Goal: Task Accomplishment & Management: Use online tool/utility

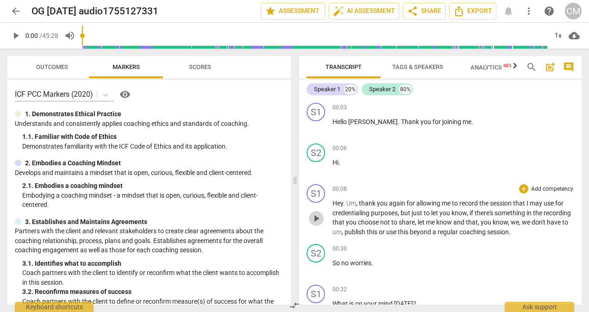
click at [319, 222] on span "play_arrow" at bounding box center [316, 218] width 11 height 11
click at [487, 235] on span "coaching" at bounding box center [473, 231] width 28 height 7
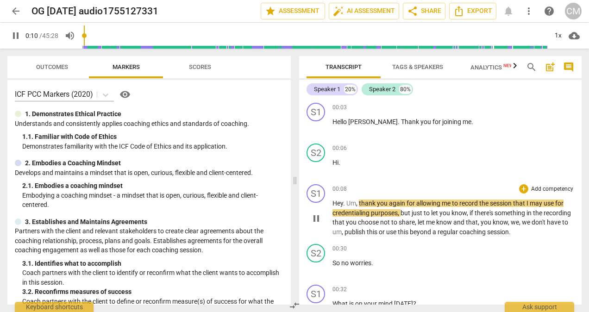
click at [487, 235] on span "coaching" at bounding box center [473, 231] width 28 height 7
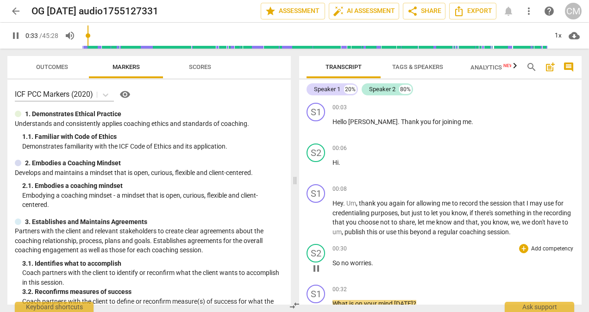
click at [342, 263] on span "no" at bounding box center [345, 262] width 9 height 7
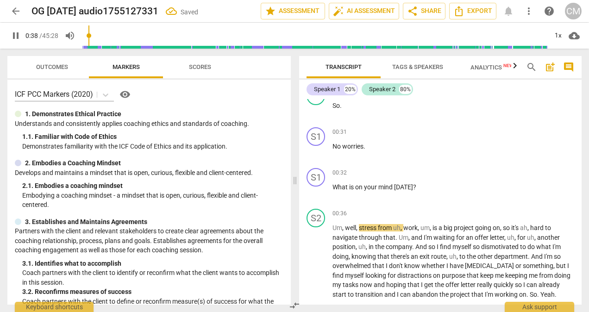
scroll to position [143, 0]
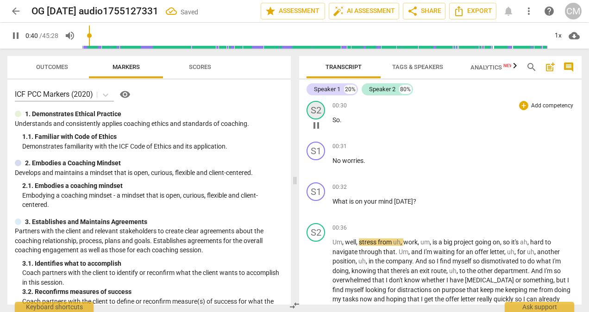
click at [318, 113] on div "S2" at bounding box center [315, 110] width 19 height 19
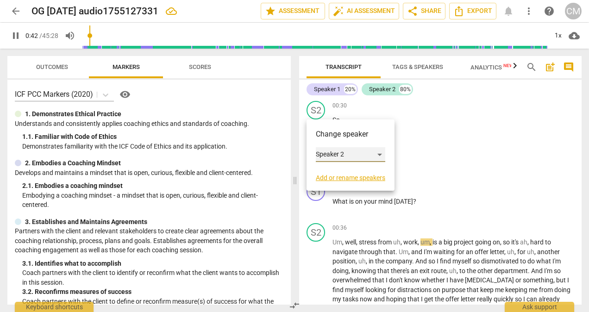
click at [342, 156] on div "Speaker 2" at bounding box center [350, 154] width 69 height 15
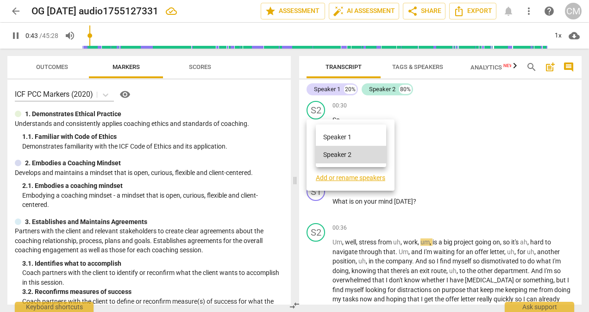
click at [343, 138] on li "Speaker 1" at bounding box center [351, 137] width 70 height 18
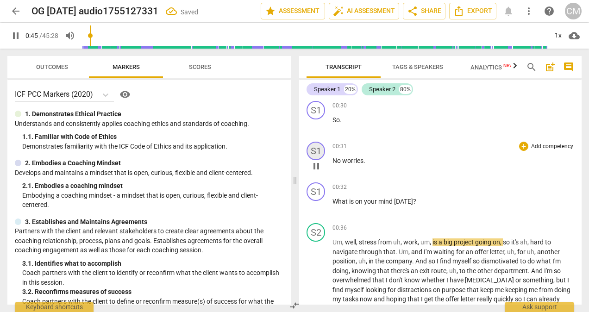
click at [321, 157] on div "S1" at bounding box center [315, 151] width 19 height 19
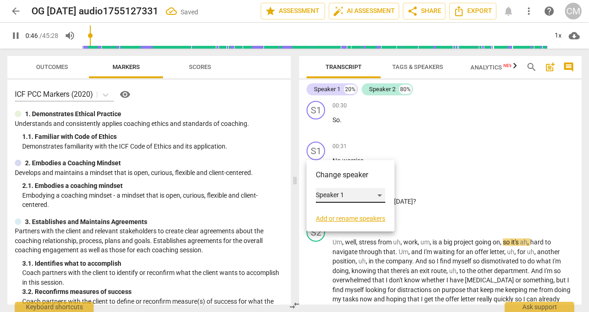
click at [333, 197] on div "Speaker 1" at bounding box center [350, 195] width 69 height 15
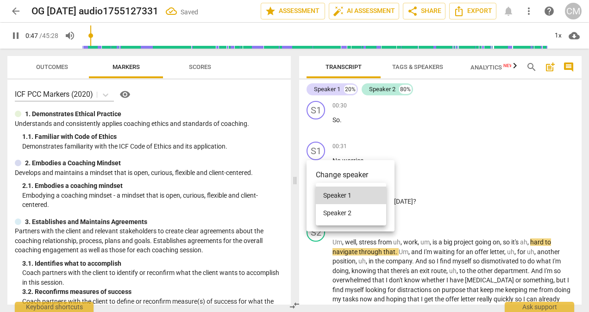
click at [336, 214] on li "Speaker 2" at bounding box center [351, 213] width 70 height 18
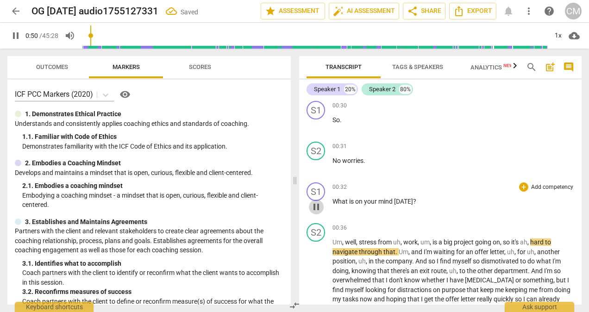
click at [314, 208] on span "pause" at bounding box center [316, 206] width 11 height 11
type input "50"
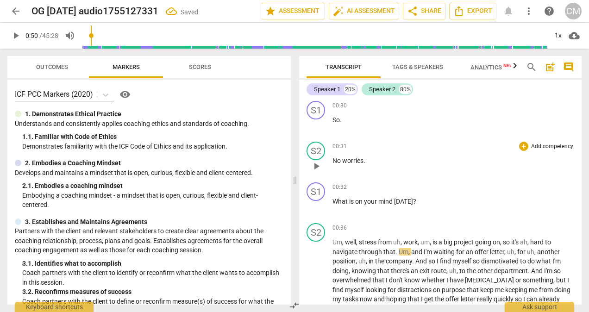
scroll to position [0, 0]
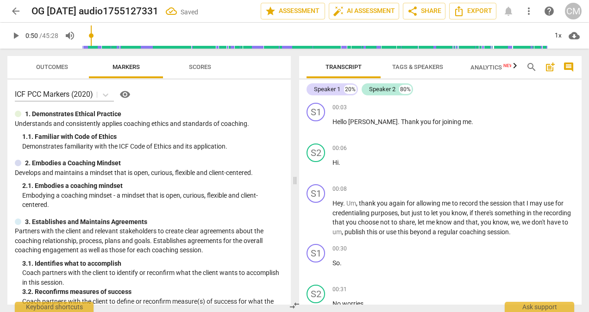
click at [430, 70] on span "Tags & Speakers" at bounding box center [417, 66] width 51 height 7
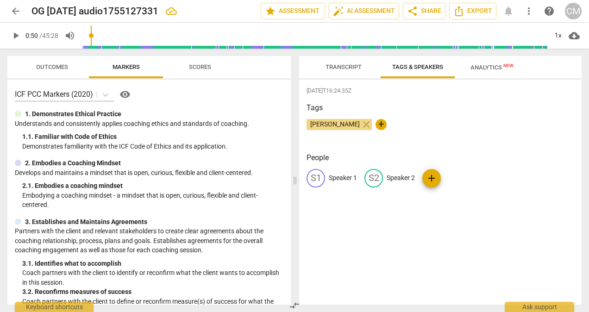
click at [351, 68] on span "Transcript" at bounding box center [343, 66] width 36 height 7
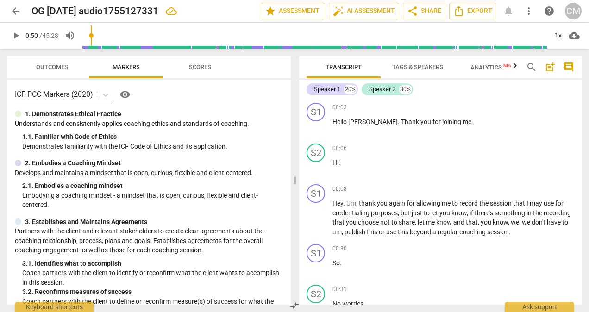
click at [402, 64] on span "Tags & Speakers" at bounding box center [417, 66] width 51 height 7
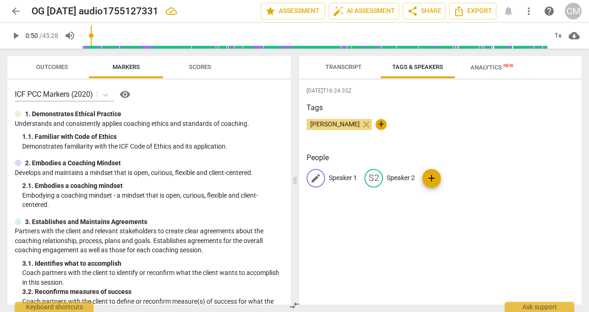
click at [322, 177] on div "edit" at bounding box center [315, 178] width 19 height 19
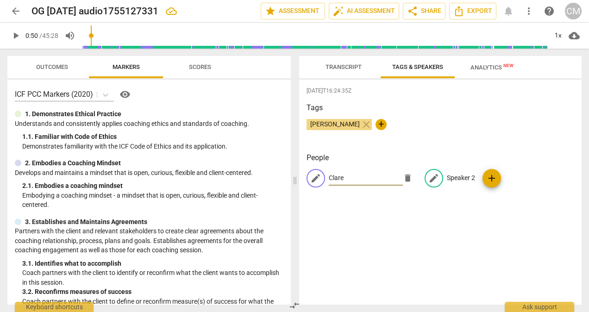
type input "Clare"
click at [465, 177] on p "Speaker 2" at bounding box center [461, 178] width 28 height 10
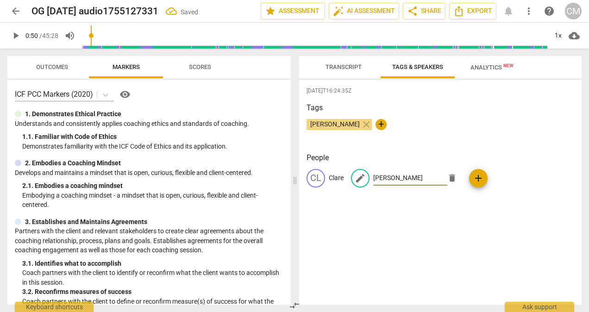
type input "[PERSON_NAME]"
click at [448, 265] on div "[DATE]T16:24:35Z Tags [PERSON_NAME] close + People [PERSON_NAME] edit [PERSON_N…" at bounding box center [440, 192] width 282 height 225
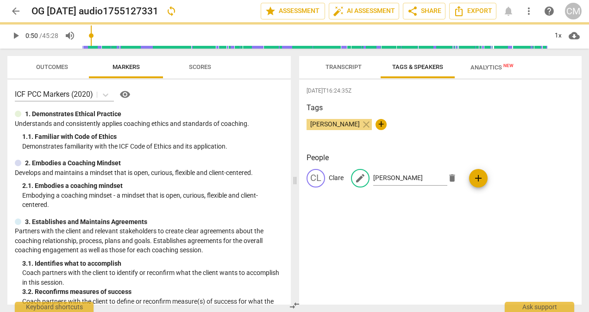
click at [348, 68] on span "Transcript" at bounding box center [343, 66] width 36 height 7
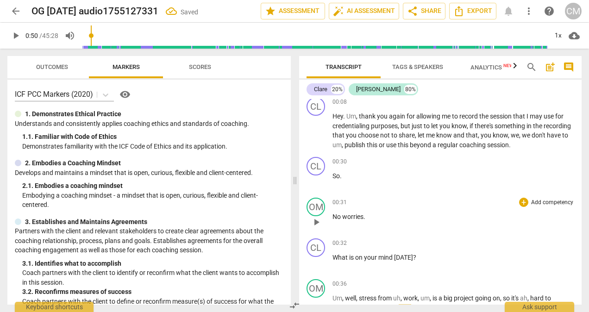
scroll to position [93, 0]
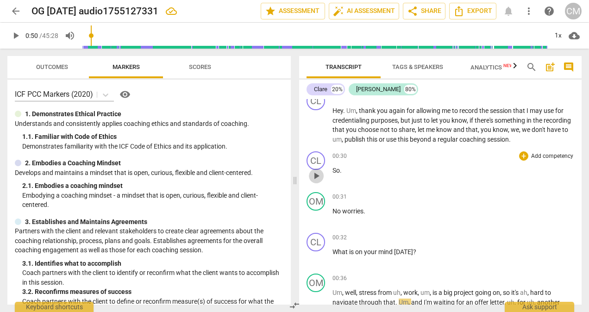
click at [317, 176] on span "play_arrow" at bounding box center [316, 175] width 11 height 11
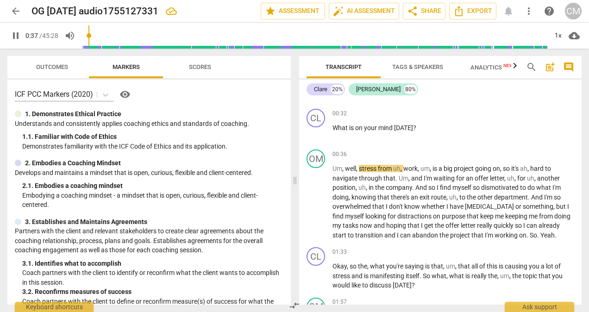
scroll to position [231, 0]
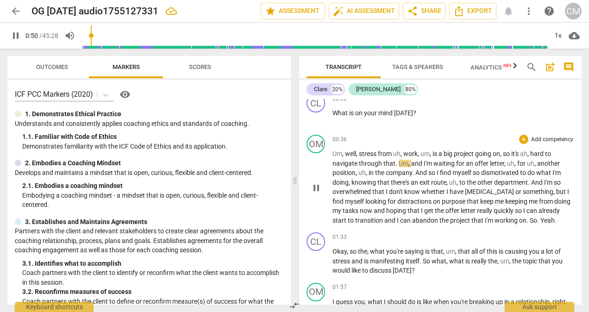
click at [345, 201] on span "myself" at bounding box center [355, 201] width 20 height 7
click at [336, 219] on span "start" at bounding box center [339, 220] width 15 height 7
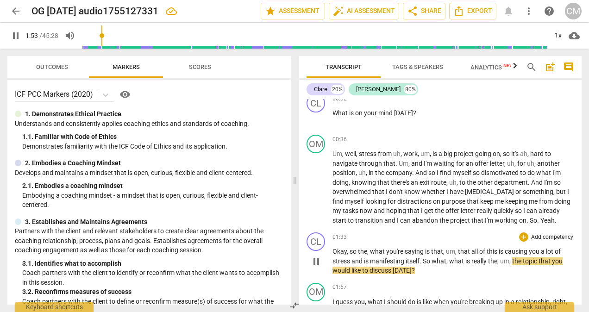
scroll to position [278, 0]
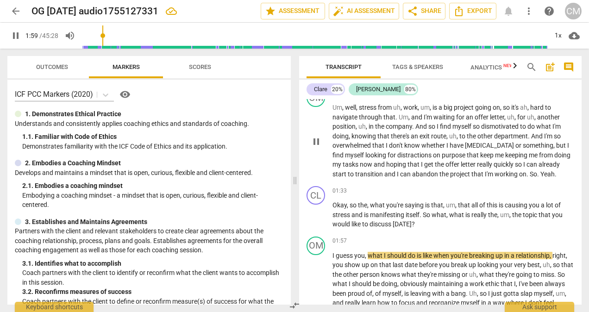
type input "120"
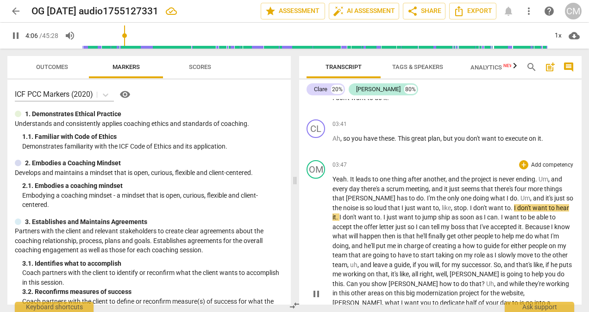
scroll to position [741, 0]
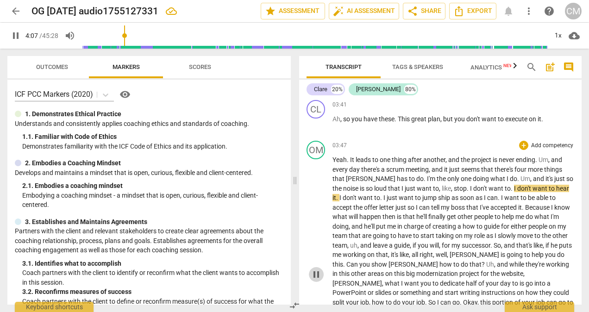
click at [313, 270] on span "pause" at bounding box center [316, 274] width 11 height 11
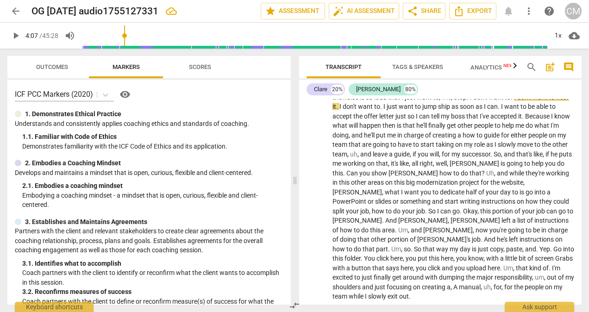
scroll to position [834, 0]
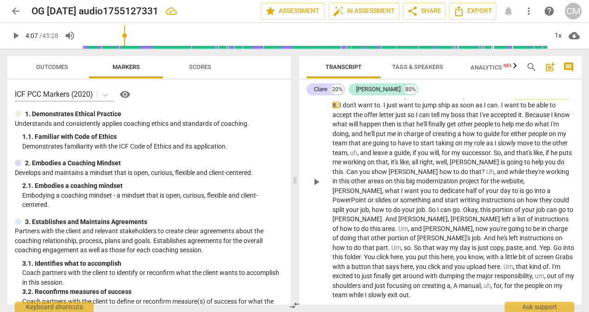
click at [405, 253] on span "you" at bounding box center [411, 256] width 12 height 7
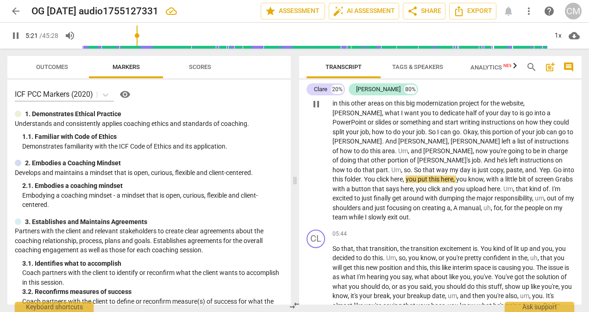
scroll to position [926, 0]
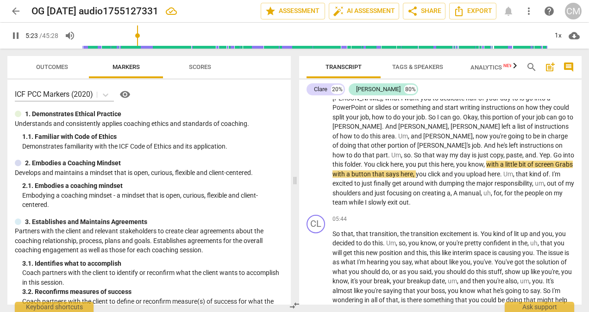
click at [439, 180] on span "dumping" at bounding box center [452, 183] width 27 height 7
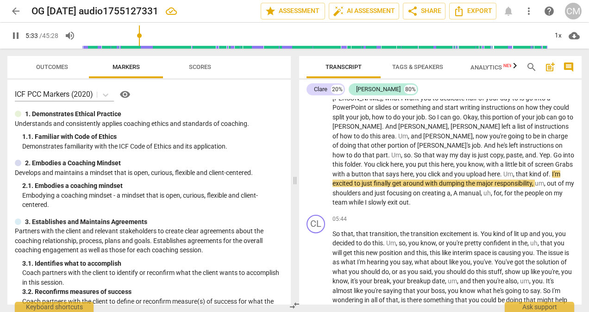
click at [459, 189] on span "manual" at bounding box center [470, 192] width 22 height 7
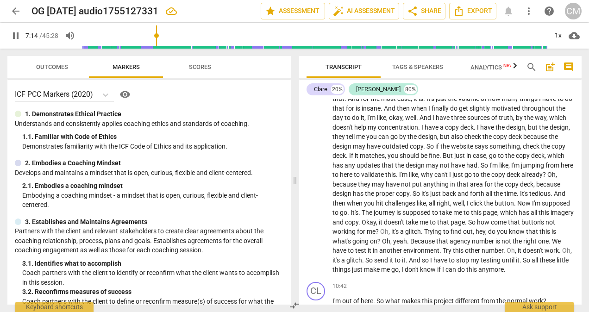
scroll to position [1481, 0]
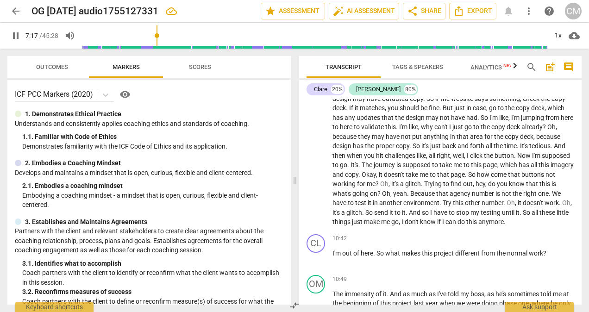
click at [409, 210] on span "And" at bounding box center [415, 212] width 13 height 7
click at [422, 209] on span "so" at bounding box center [426, 212] width 8 height 7
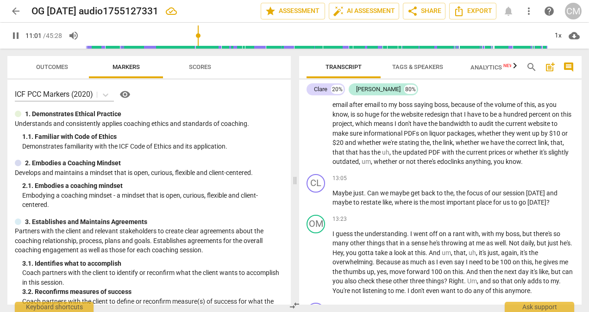
scroll to position [1852, 0]
click at [400, 150] on span "the" at bounding box center [397, 151] width 11 height 7
type input "785"
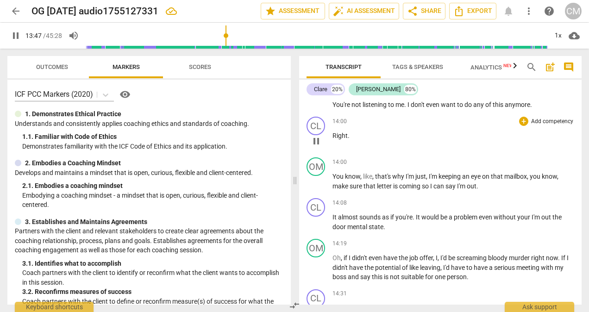
scroll to position [1944, 0]
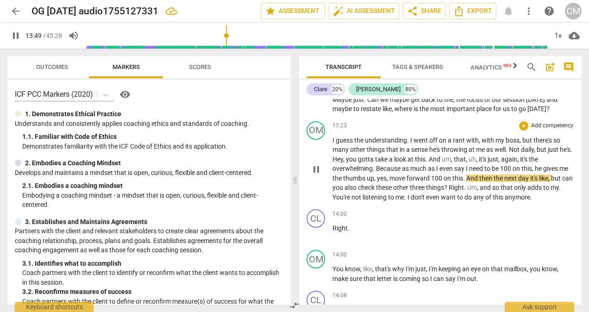
click at [351, 197] on span "You're" at bounding box center [341, 196] width 19 height 7
click at [351, 195] on span "You're" at bounding box center [341, 196] width 19 height 7
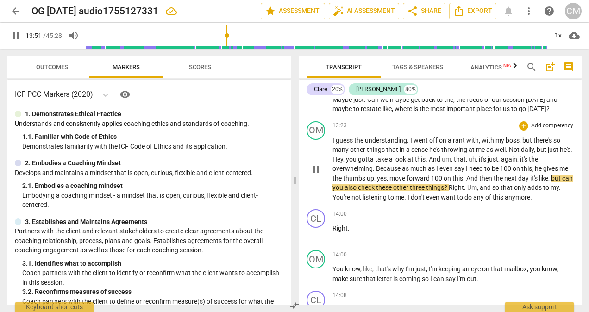
click at [362, 196] on span "not" at bounding box center [356, 196] width 11 height 7
click at [362, 195] on span "not" at bounding box center [356, 196] width 11 height 7
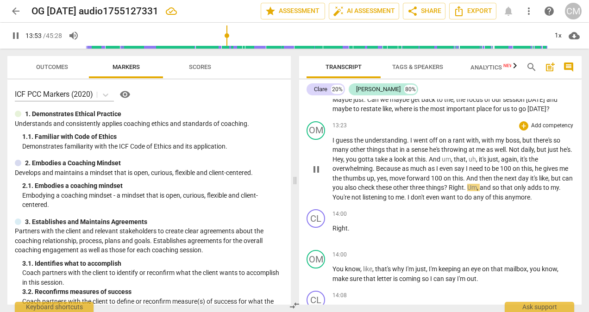
click at [362, 195] on span "not" at bounding box center [356, 196] width 11 height 7
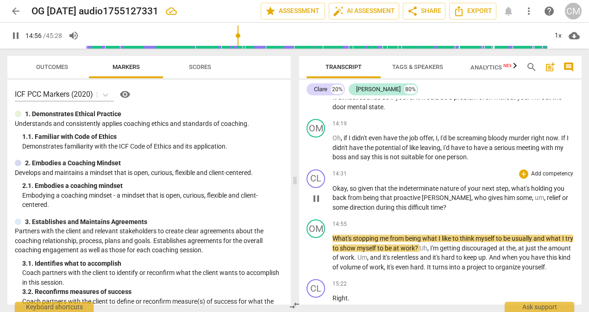
scroll to position [2176, 0]
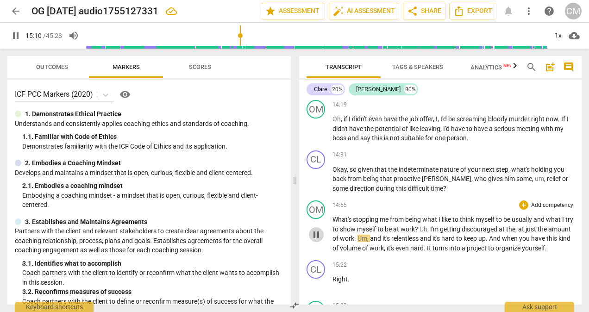
click at [317, 240] on span "pause" at bounding box center [316, 234] width 11 height 11
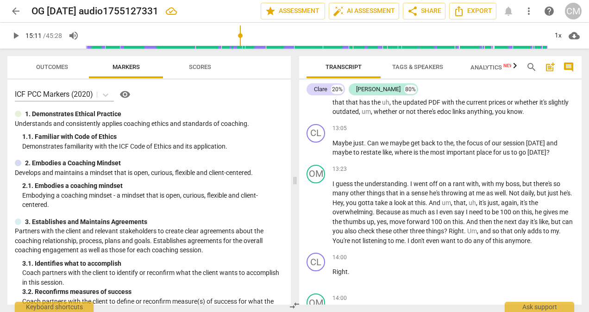
scroll to position [1898, 0]
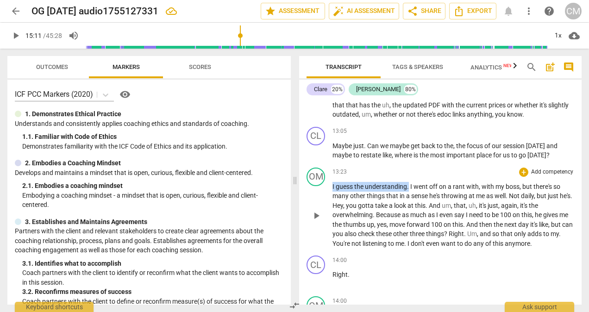
drag, startPoint x: 408, startPoint y: 188, endPoint x: 323, endPoint y: 189, distance: 85.2
click at [323, 189] on div "OM play_arrow pause 13:23 + Add competency keyboard_arrow_right I guess the und…" at bounding box center [440, 208] width 282 height 88
click at [408, 261] on div "14:00 + Add competency keyboard_arrow_right" at bounding box center [453, 259] width 242 height 9
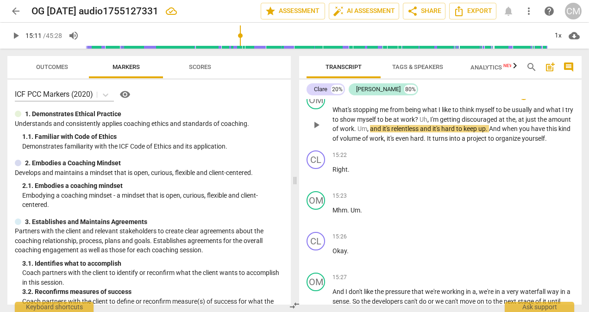
scroll to position [2315, 0]
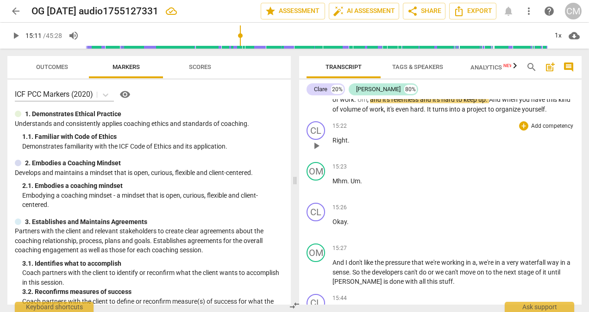
click at [317, 151] on span "play_arrow" at bounding box center [316, 145] width 11 height 11
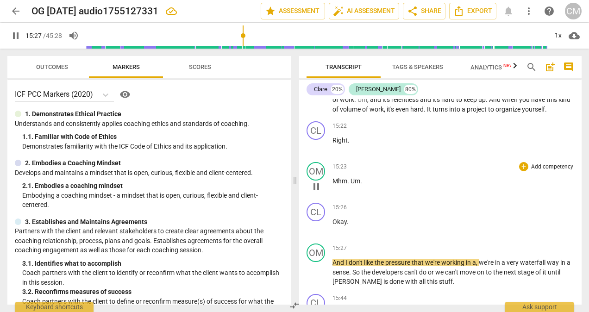
click at [351, 185] on span "Um" at bounding box center [355, 180] width 10 height 7
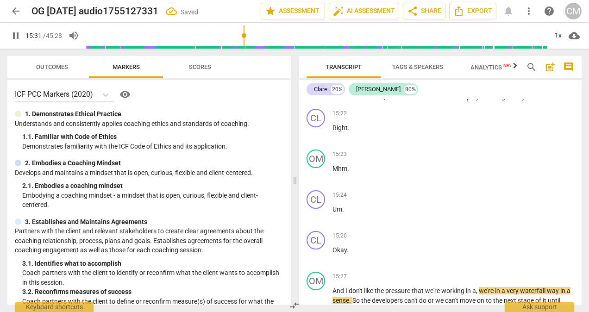
scroll to position [2293, 0]
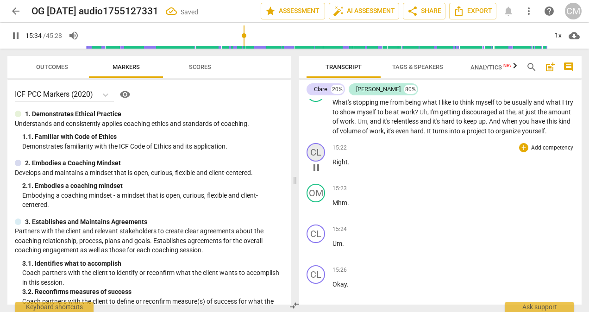
click at [317, 162] on div "CL" at bounding box center [315, 152] width 19 height 19
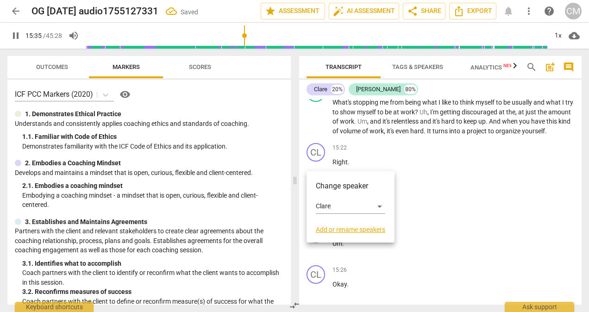
click at [458, 194] on div at bounding box center [294, 156] width 589 height 312
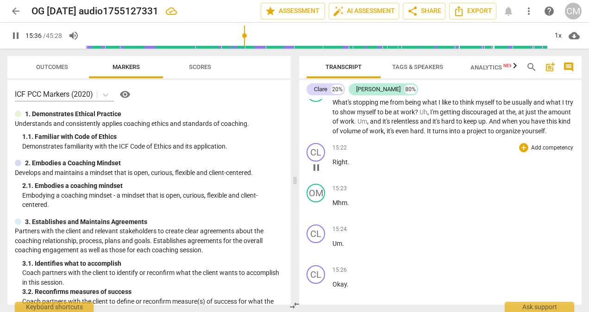
click at [334, 167] on p "Right ." at bounding box center [453, 162] width 242 height 10
click at [314, 162] on div "CL" at bounding box center [315, 152] width 19 height 19
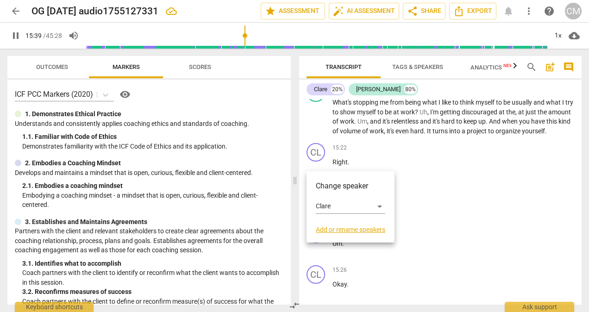
click at [456, 175] on div at bounding box center [294, 156] width 589 height 312
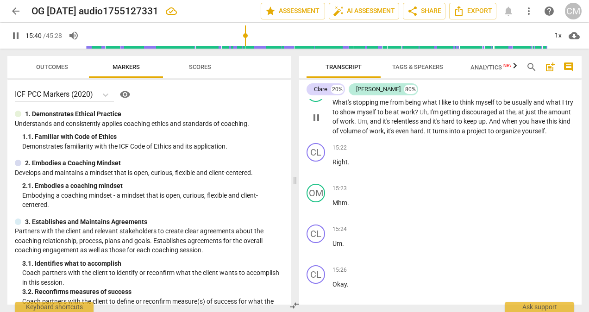
click at [522, 135] on span "yourself" at bounding box center [533, 130] width 23 height 7
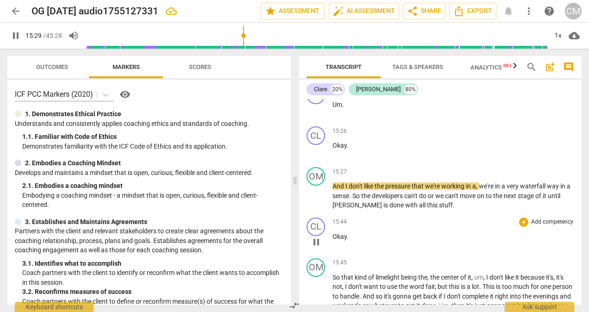
scroll to position [2432, 0]
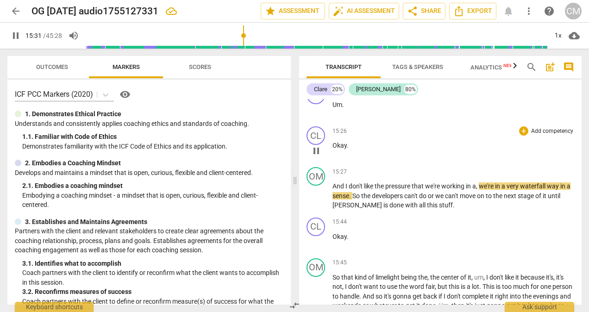
click at [337, 149] on span "Okay" at bounding box center [339, 145] width 14 height 7
click at [318, 156] on span "pause" at bounding box center [316, 150] width 11 height 11
click at [318, 156] on span "play_arrow" at bounding box center [316, 150] width 11 height 11
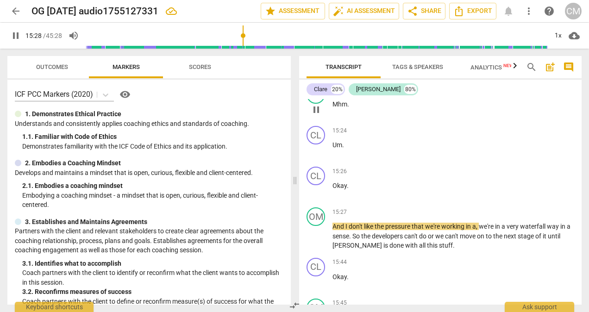
scroll to position [2339, 0]
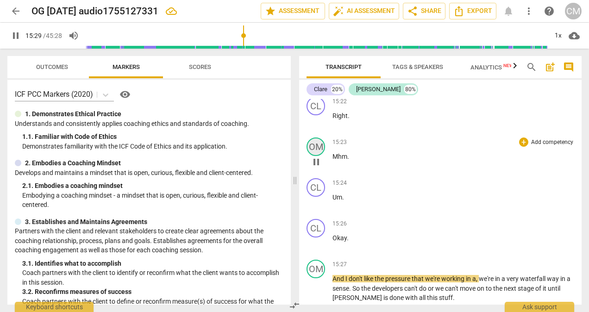
click at [318, 156] on div "OM" at bounding box center [315, 146] width 19 height 19
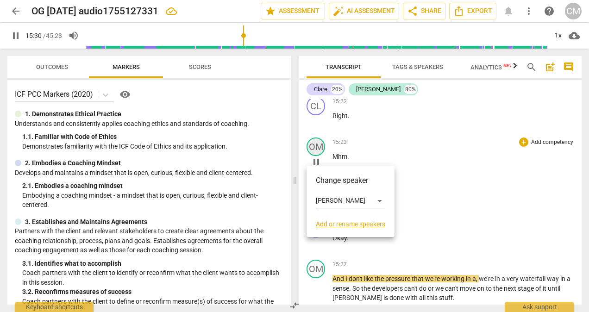
click at [318, 157] on div at bounding box center [294, 156] width 589 height 312
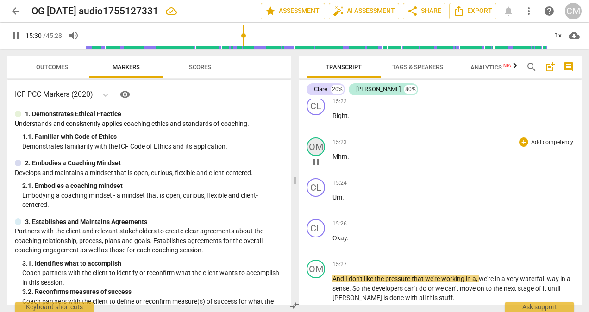
click at [318, 157] on div at bounding box center [294, 156] width 589 height 312
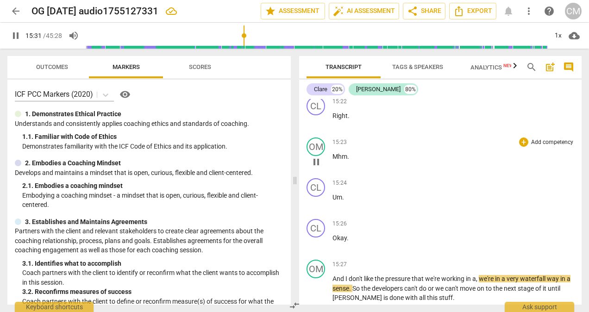
click at [339, 160] on span "Mhm" at bounding box center [339, 156] width 15 height 7
click at [314, 156] on div "OM" at bounding box center [315, 146] width 19 height 19
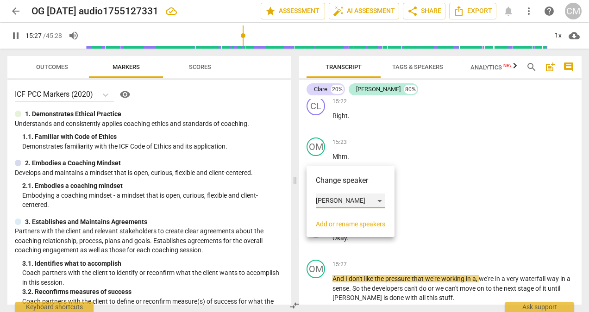
click at [330, 201] on div "[PERSON_NAME]" at bounding box center [350, 200] width 69 height 15
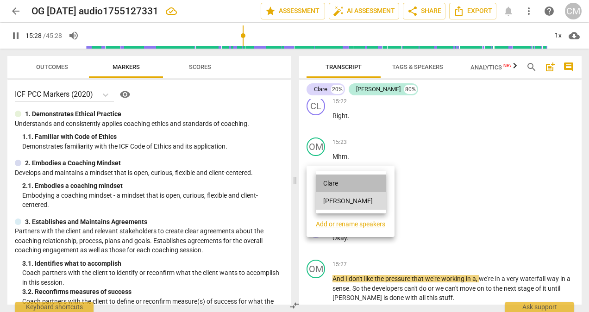
click at [331, 185] on li "Clare" at bounding box center [351, 183] width 70 height 18
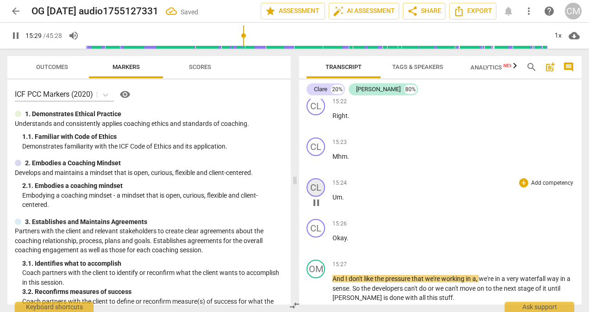
click at [320, 189] on div "CL" at bounding box center [315, 187] width 19 height 19
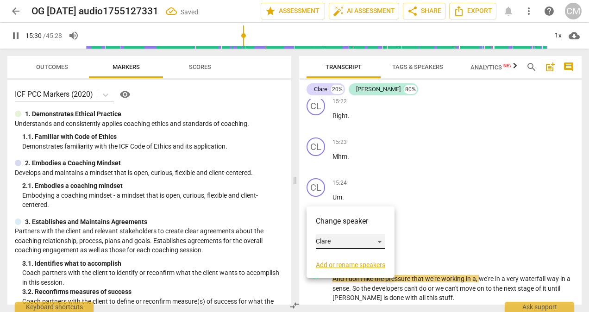
click at [328, 236] on div "Clare" at bounding box center [350, 241] width 69 height 15
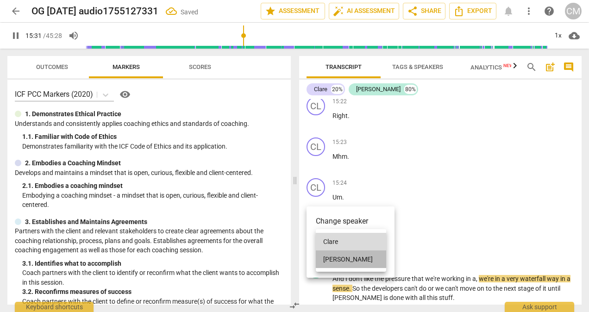
click at [336, 260] on li "[PERSON_NAME]" at bounding box center [351, 259] width 70 height 18
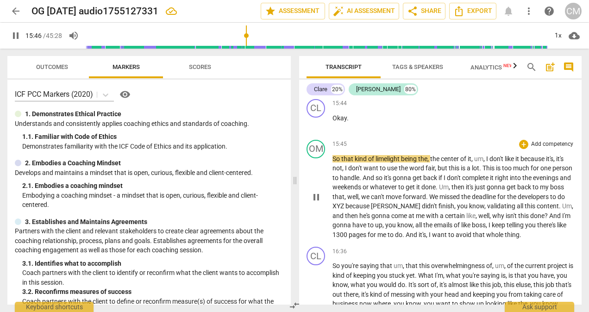
scroll to position [2571, 0]
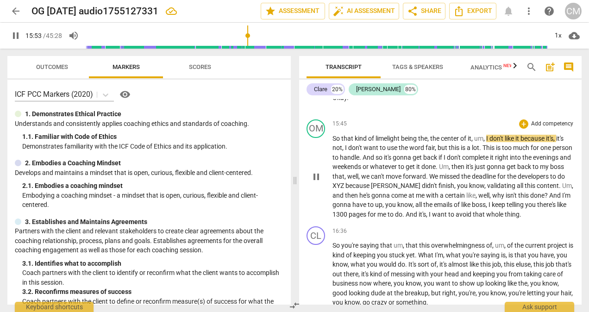
click at [352, 208] on span "gonna" at bounding box center [342, 204] width 20 height 7
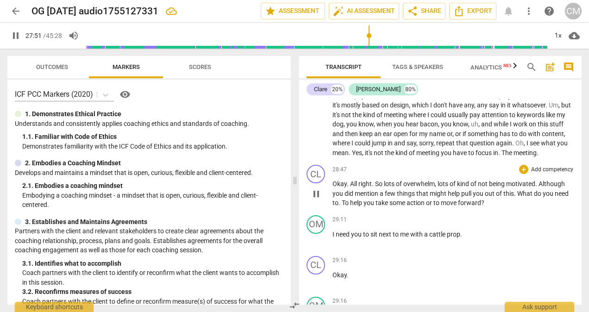
scroll to position [4640, 0]
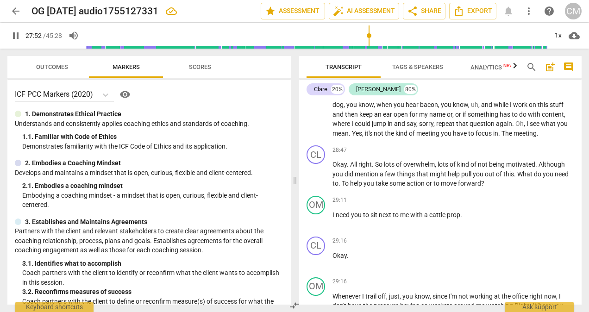
click at [442, 138] on p "So just when I , I think I'm motivated to focus , I'm like , great . I open up …" at bounding box center [453, 77] width 242 height 124
click at [493, 137] on span "focus" at bounding box center [484, 133] width 18 height 7
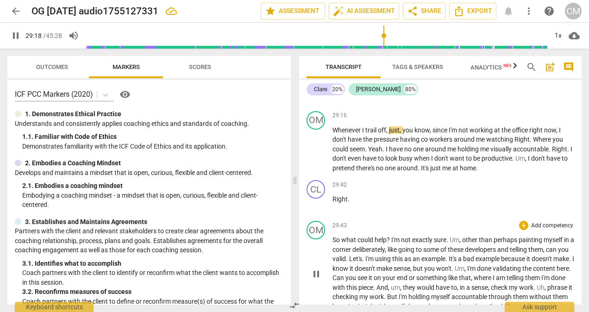
scroll to position [4778, 0]
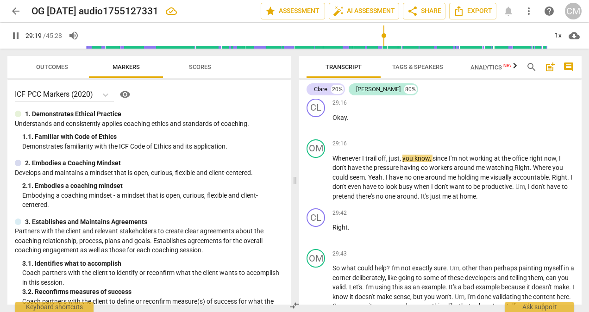
click at [460, 81] on span "prop" at bounding box center [453, 76] width 13 height 7
type input "1761"
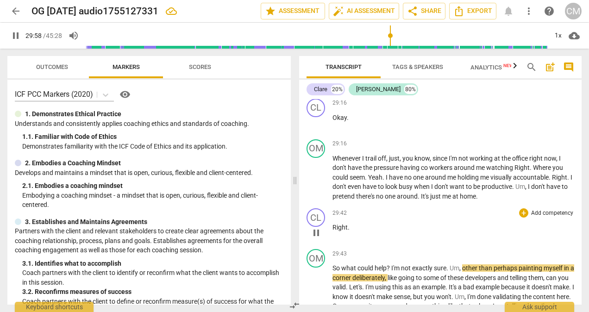
scroll to position [4990, 0]
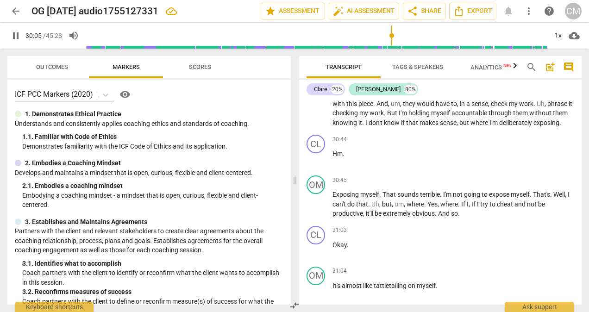
click at [384, 117] on span "work" at bounding box center [376, 112] width 14 height 7
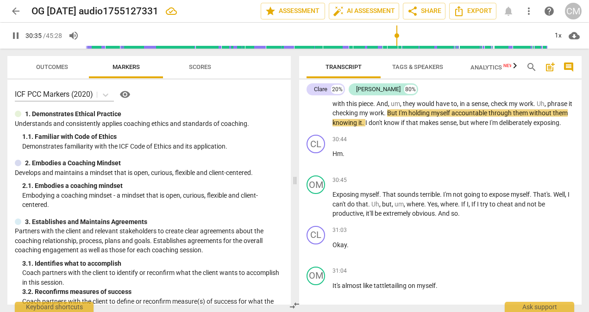
click at [384, 126] on span "don't" at bounding box center [375, 122] width 15 height 7
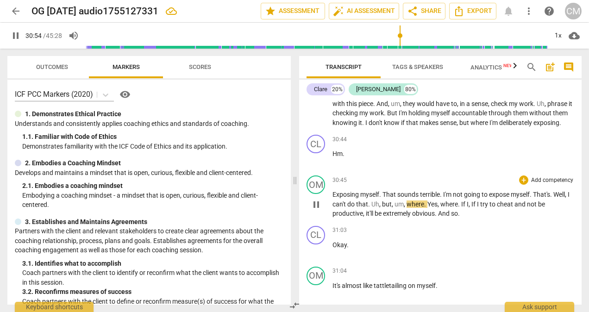
click at [553, 198] on span "." at bounding box center [551, 194] width 3 height 7
type input "1857"
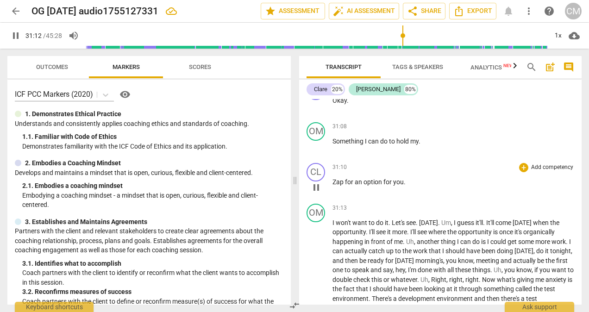
scroll to position [5231, 0]
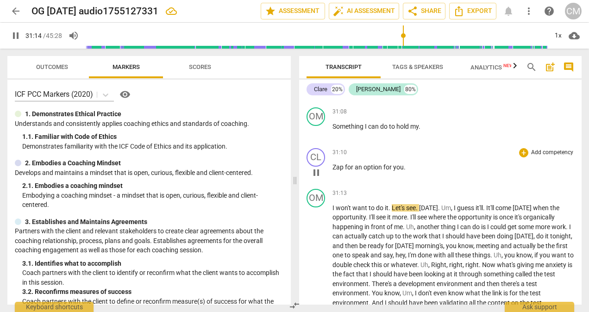
click at [333, 171] on span "Zap" at bounding box center [338, 166] width 12 height 7
type input "1877"
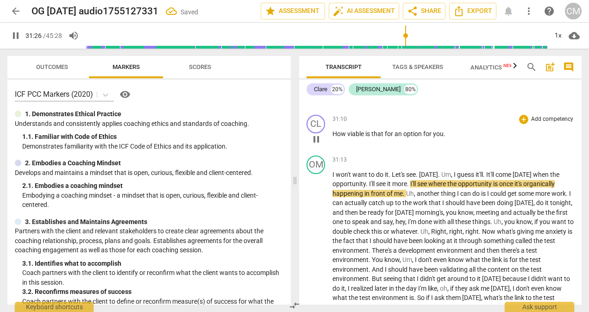
scroll to position [5277, 0]
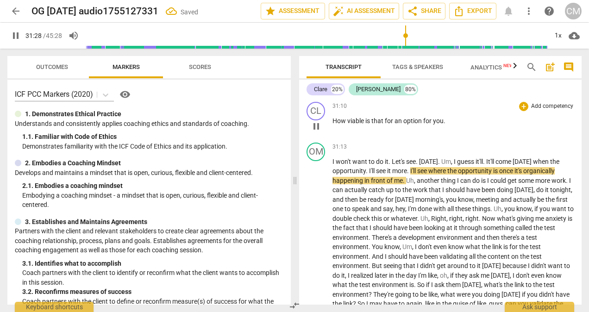
click at [443, 124] on span "." at bounding box center [444, 120] width 2 height 7
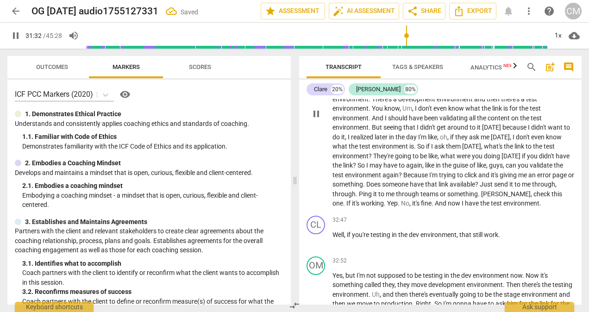
scroll to position [5416, 0]
click at [355, 197] on span "through" at bounding box center [343, 193] width 23 height 7
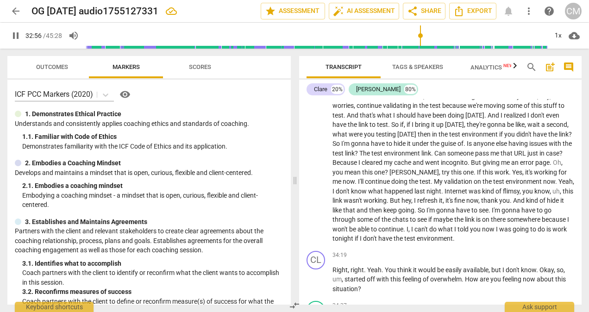
scroll to position [5694, 0]
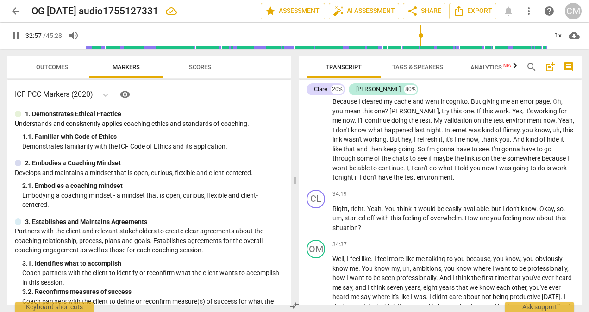
click at [411, 182] on p "Yes , but I'm not supposed to be testing in the dev environment now . Now it's …" at bounding box center [453, 88] width 242 height 190
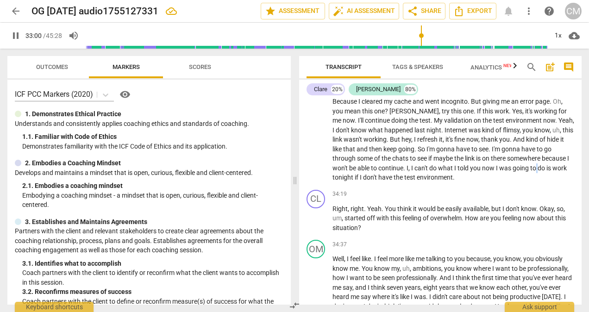
click at [411, 182] on p "Yes , but I'm not supposed to be testing in the dev environment now . Now it's …" at bounding box center [453, 88] width 242 height 190
click at [499, 172] on span "was" at bounding box center [505, 167] width 13 height 7
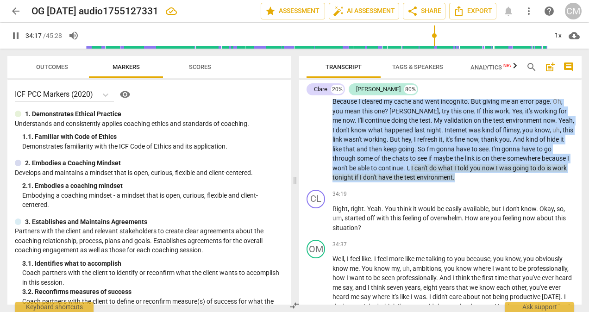
click at [499, 172] on span "was" at bounding box center [505, 167] width 13 height 7
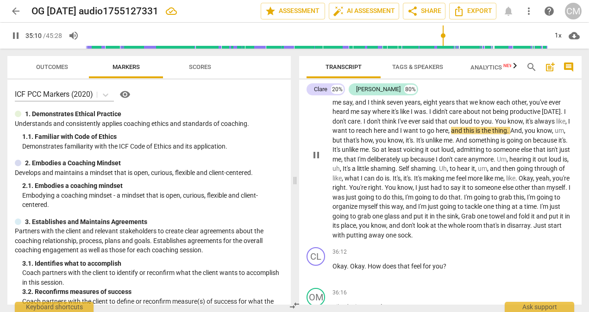
scroll to position [5925, 0]
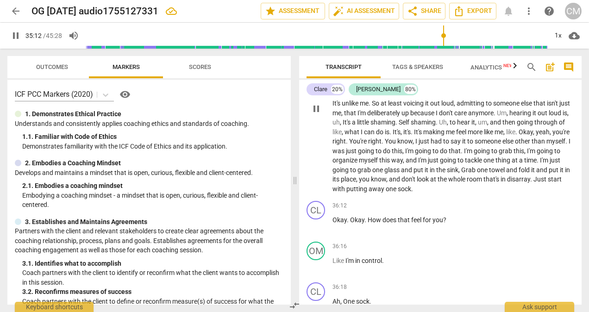
click at [565, 174] on span "in" at bounding box center [567, 169] width 5 height 7
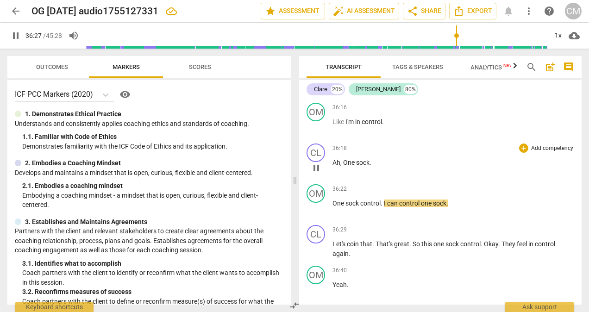
scroll to position [6110, 0]
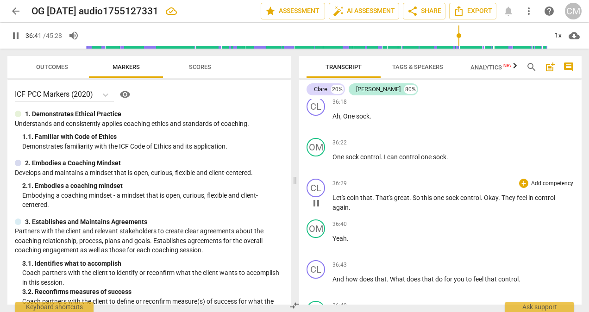
click at [504, 201] on span "They" at bounding box center [508, 197] width 15 height 7
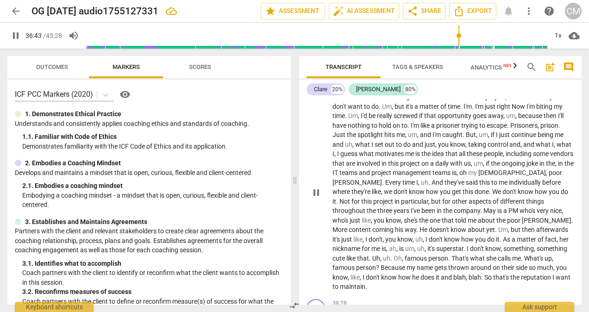
drag, startPoint x: 502, startPoint y: 243, endPoint x: 512, endPoint y: 245, distance: 10.4
click at [512, 245] on div "CL play_arrow pause 00:03 + Add competency keyboard_arrow_right Hello [PERSON_N…" at bounding box center [440, 201] width 282 height 205
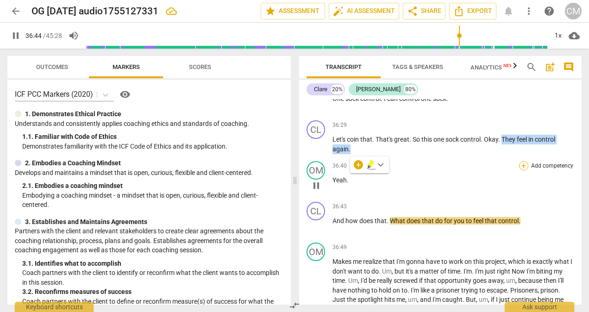
scroll to position [6148, 0]
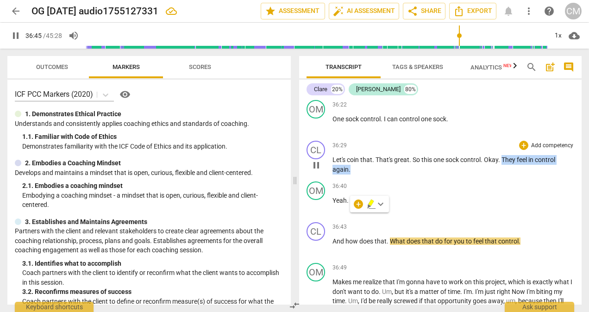
click at [513, 174] on p "Let's coin that . That's great . So this one sock control . Okay . They feel in…" at bounding box center [453, 164] width 242 height 19
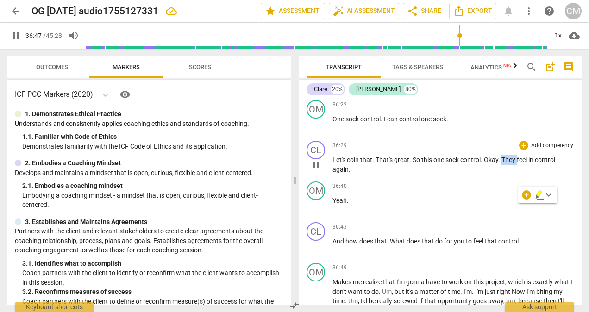
click at [507, 163] on span "They" at bounding box center [508, 159] width 15 height 7
click at [511, 163] on span "They" at bounding box center [508, 159] width 15 height 7
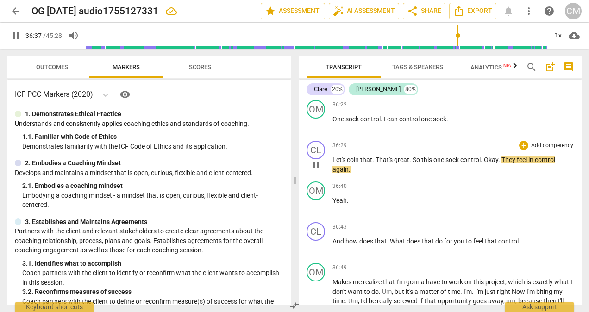
click at [515, 163] on span "They" at bounding box center [508, 159] width 15 height 7
type input "2200"
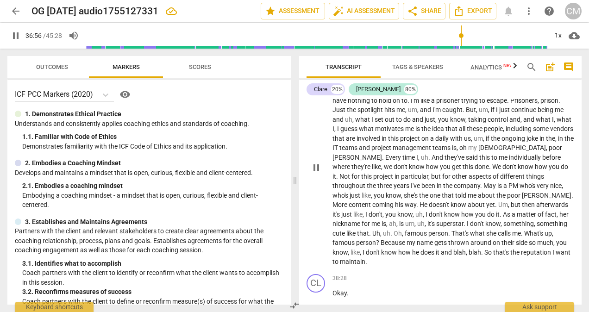
scroll to position [6380, 0]
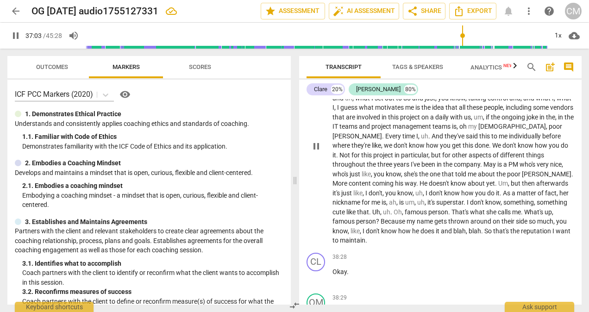
click at [548, 64] on span "biting" at bounding box center [545, 59] width 18 height 7
type input "2225"
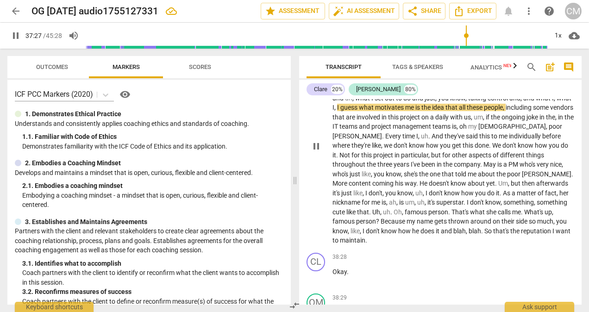
click at [455, 178] on span "told" at bounding box center [461, 173] width 12 height 7
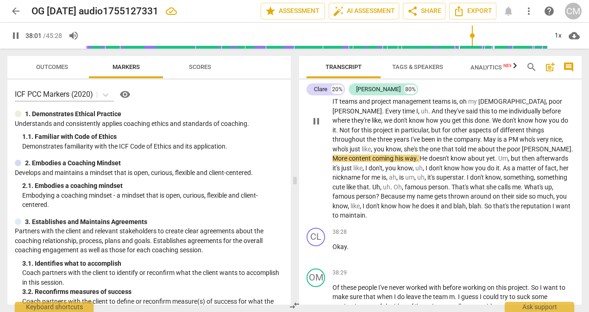
scroll to position [6426, 0]
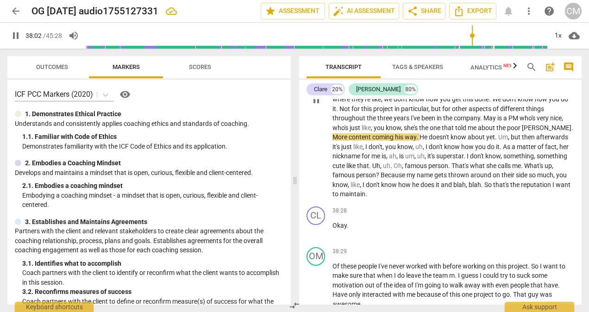
click at [434, 179] on span "gets" at bounding box center [441, 174] width 14 height 7
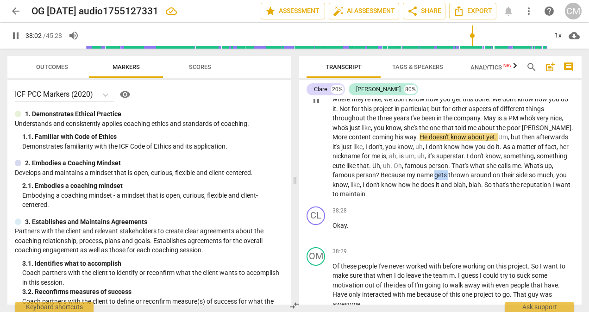
click at [434, 179] on span "gets" at bounding box center [441, 174] width 14 height 7
click at [453, 188] on span "blah" at bounding box center [459, 184] width 12 height 7
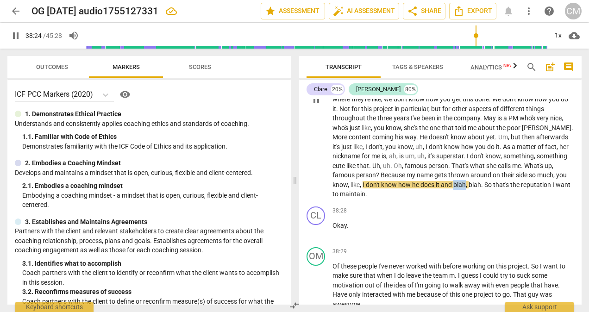
click at [453, 188] on span "blah" at bounding box center [459, 184] width 12 height 7
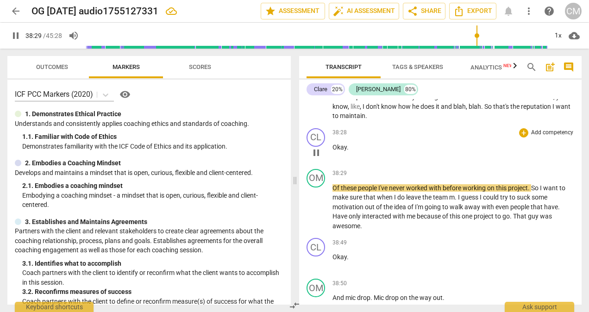
scroll to position [6565, 0]
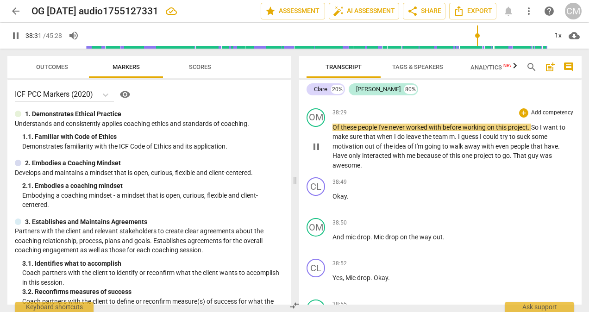
click at [395, 159] on span "with" at bounding box center [399, 155] width 14 height 7
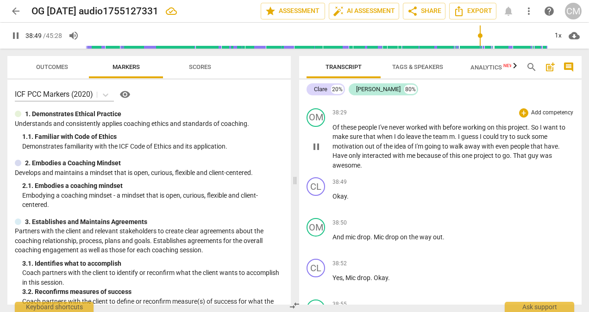
click at [556, 170] on p "Of these people I've never worked with before working on this project . So I wa…" at bounding box center [453, 147] width 242 height 48
click at [558, 170] on p "Of these people I've never worked with before working on this project . So I wa…" at bounding box center [453, 147] width 242 height 48
type input "2331"
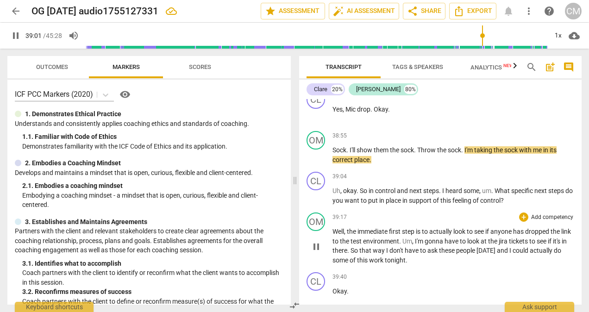
scroll to position [6747, 0]
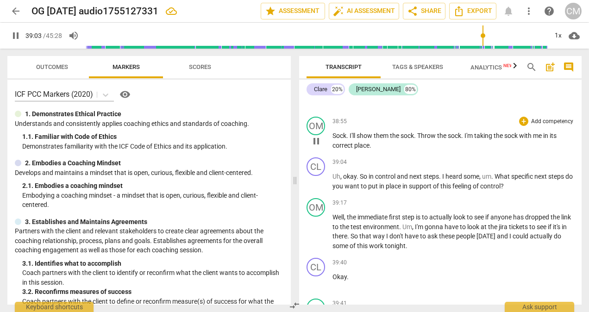
click at [543, 139] on span "me" at bounding box center [538, 135] width 10 height 7
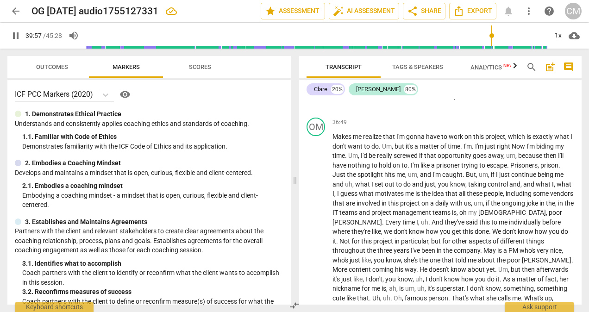
scroll to position [6285, 0]
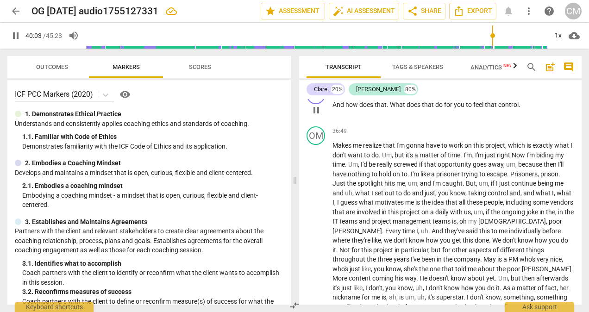
click at [520, 110] on p "And how does that . What does that do for you to feel that control ." at bounding box center [453, 105] width 242 height 10
type input "2404"
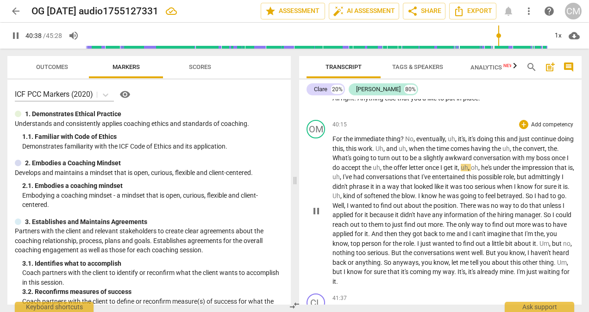
scroll to position [7176, 0]
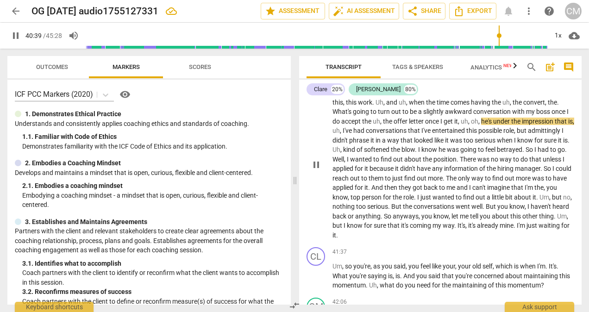
click at [343, 229] on span "but" at bounding box center [337, 225] width 11 height 7
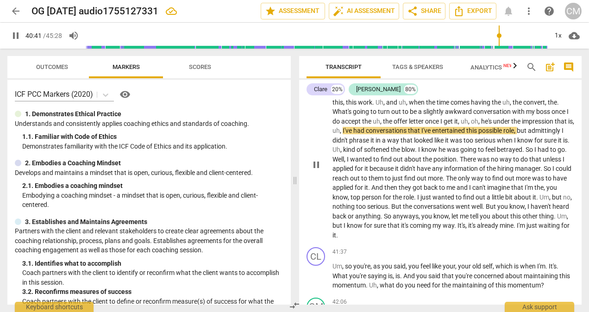
click at [364, 229] on span "know" at bounding box center [355, 225] width 17 height 7
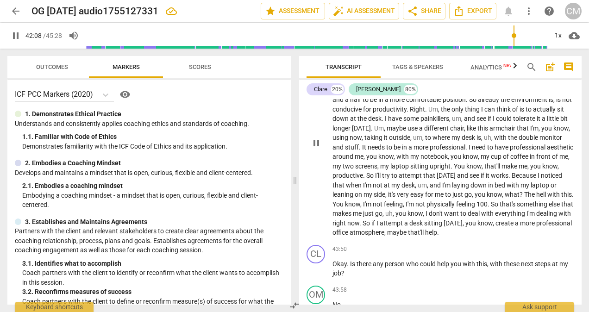
scroll to position [7454, 0]
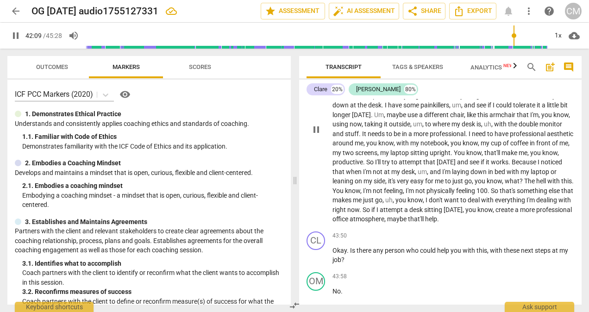
click at [345, 194] on span "You" at bounding box center [338, 190] width 12 height 7
click at [572, 185] on span "." at bounding box center [573, 180] width 2 height 7
click at [561, 194] on span "that" at bounding box center [567, 190] width 12 height 7
click at [558, 204] on span "with" at bounding box center [564, 199] width 12 height 7
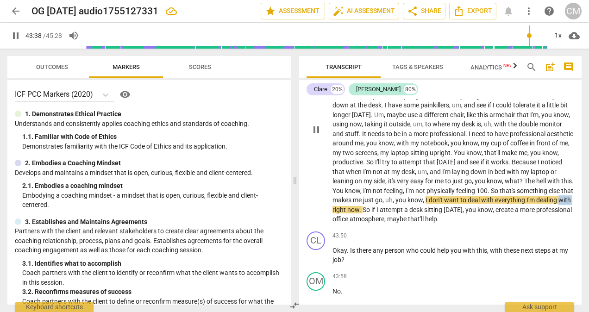
click at [558, 204] on span "with" at bounding box center [564, 199] width 12 height 7
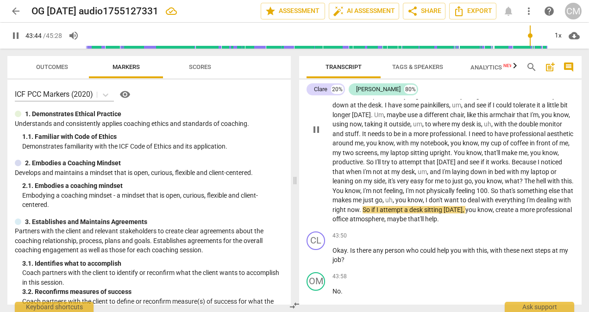
click at [536, 213] on span "professional" at bounding box center [554, 209] width 36 height 7
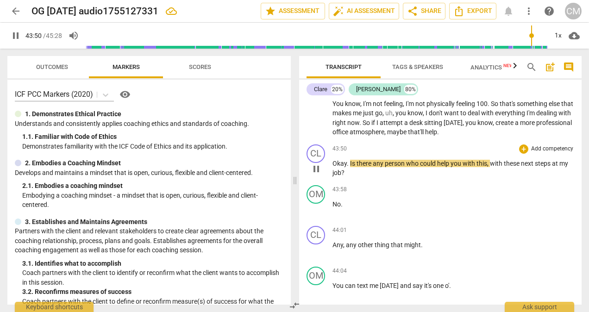
scroll to position [7546, 0]
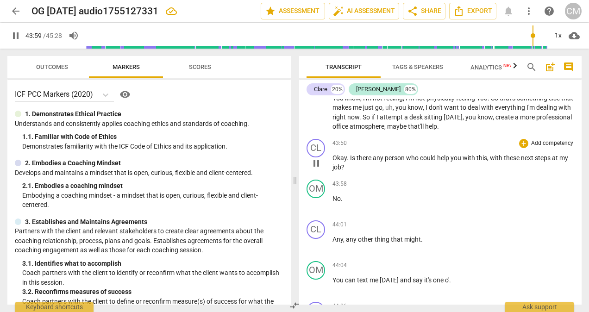
click at [554, 162] on span "at" at bounding box center [555, 157] width 7 height 7
click at [552, 162] on span "steps" at bounding box center [543, 157] width 17 height 7
type input "2642"
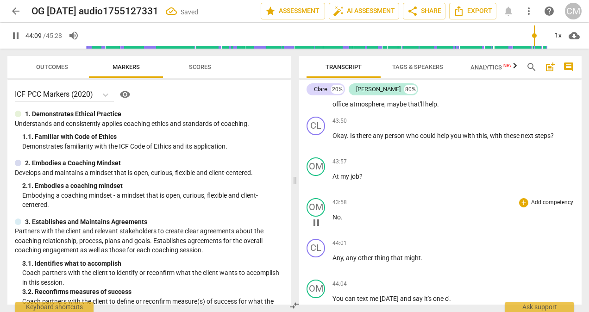
scroll to position [7570, 0]
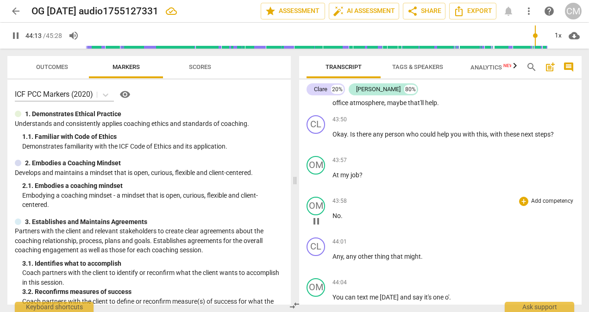
click at [333, 219] on span "No" at bounding box center [336, 215] width 8 height 7
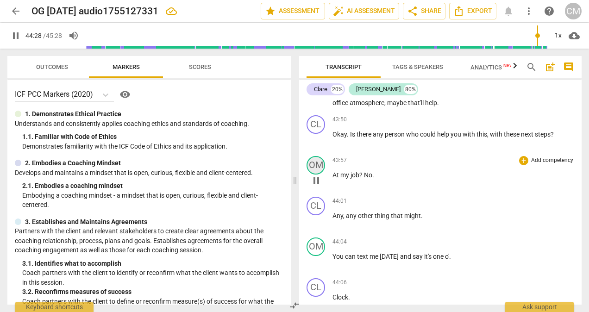
click at [318, 174] on div "OM" at bounding box center [315, 165] width 19 height 19
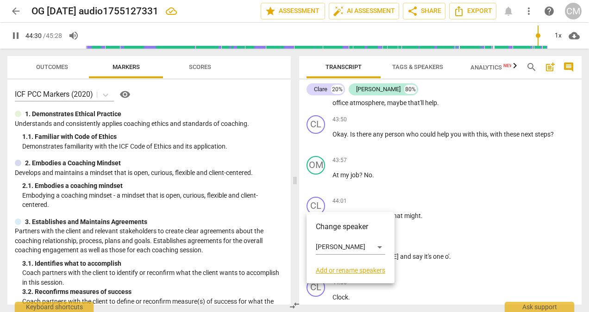
click at [386, 192] on div at bounding box center [294, 156] width 589 height 312
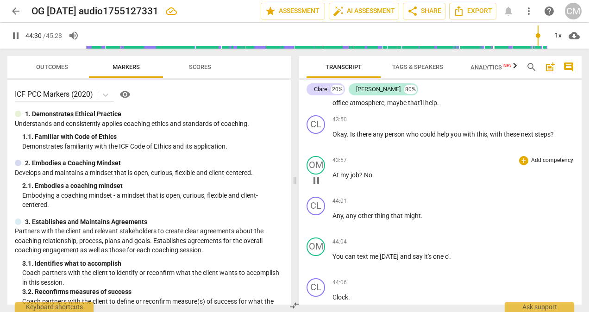
click at [346, 179] on span "my" at bounding box center [345, 174] width 10 height 7
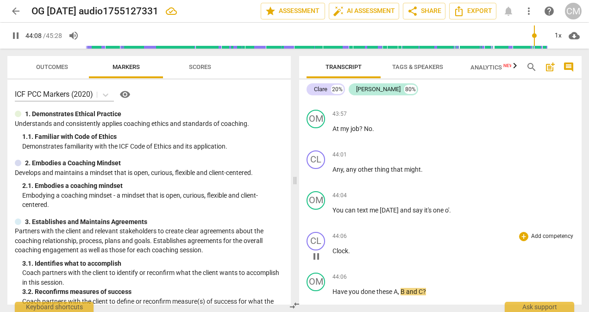
click at [334, 255] on span "Clock" at bounding box center [340, 250] width 16 height 7
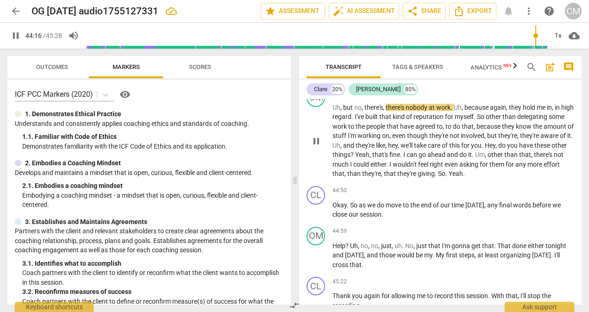
scroll to position [7842, 0]
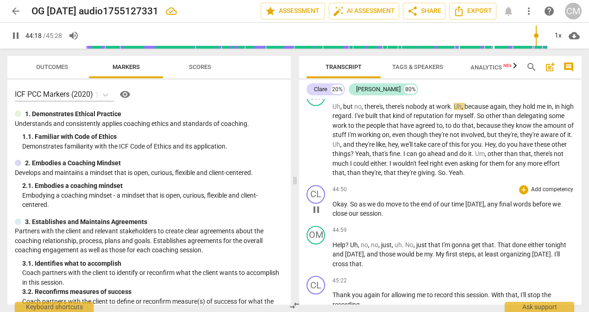
click at [337, 208] on span "Okay" at bounding box center [339, 203] width 14 height 7
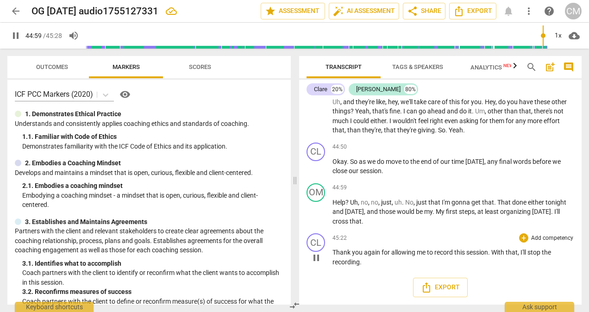
scroll to position [7922, 0]
type input "2728"
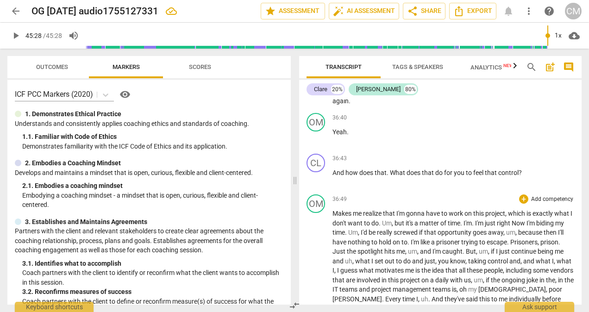
scroll to position [6210, 0]
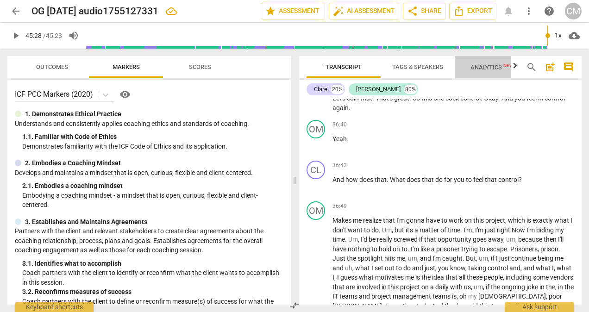
click at [490, 69] on span "Analytics New" at bounding box center [491, 67] width 43 height 7
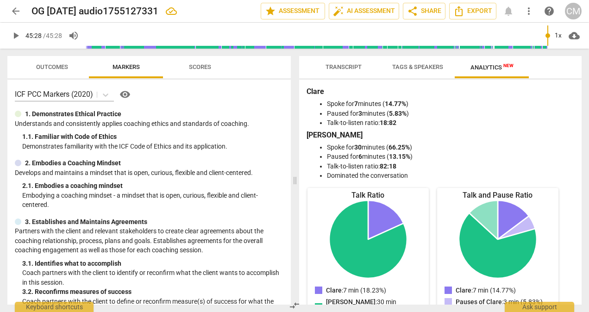
scroll to position [0, 0]
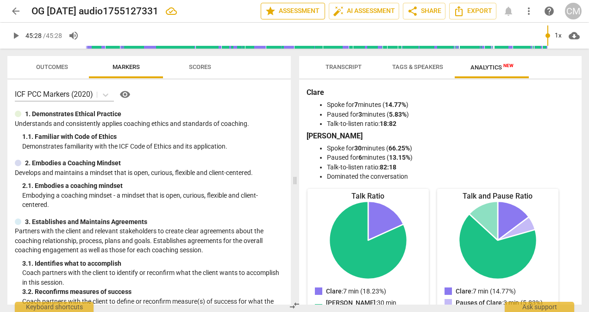
click at [279, 11] on span "star Assessment" at bounding box center [293, 11] width 56 height 11
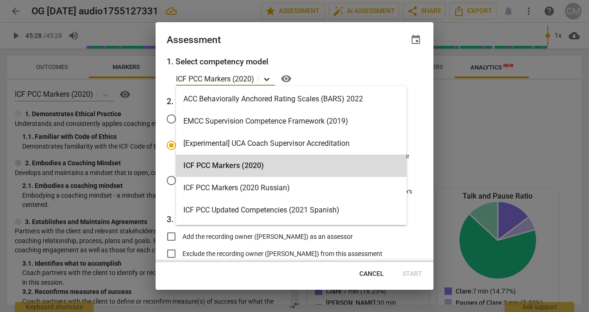
click at [269, 79] on icon at bounding box center [267, 79] width 6 height 3
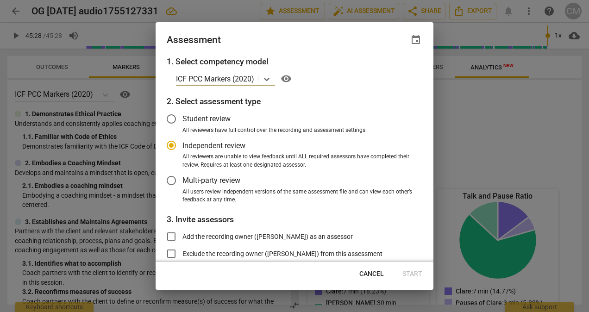
radio input "false"
click at [174, 118] on input "Student review" at bounding box center [171, 119] width 22 height 22
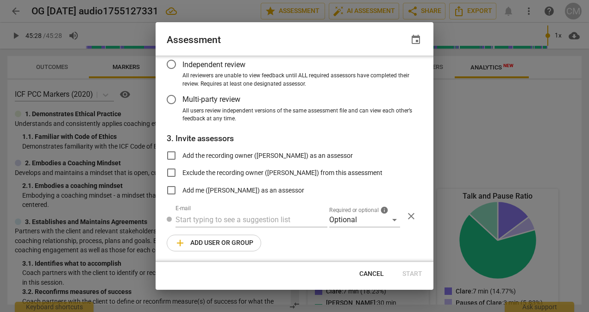
scroll to position [81, 0]
radio input "false"
click at [171, 157] on input "Add the recording owner ([PERSON_NAME]) as an assessor" at bounding box center [171, 155] width 22 height 22
checkbox input "true"
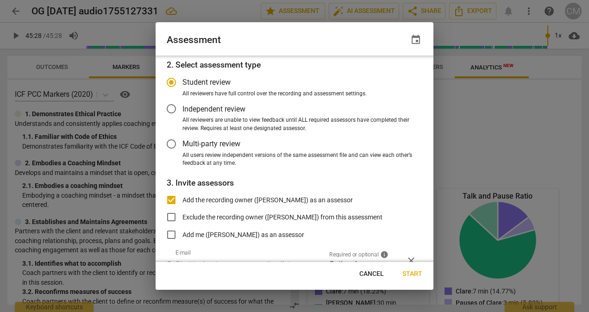
scroll to position [0, 0]
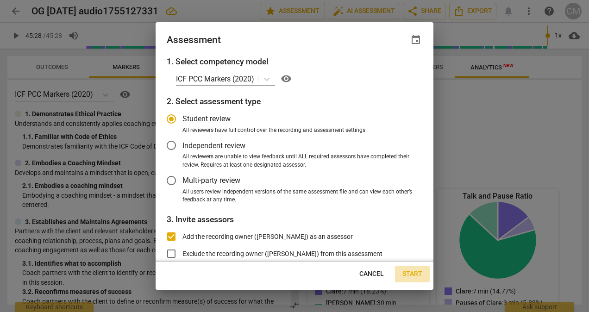
click at [414, 273] on span "Start" at bounding box center [412, 273] width 20 height 9
radio input "false"
type input "[PERSON_NAME] <[PERSON_NAME][EMAIL_ADDRESS][DOMAIN_NAME]>"
